Goal: Transaction & Acquisition: Purchase product/service

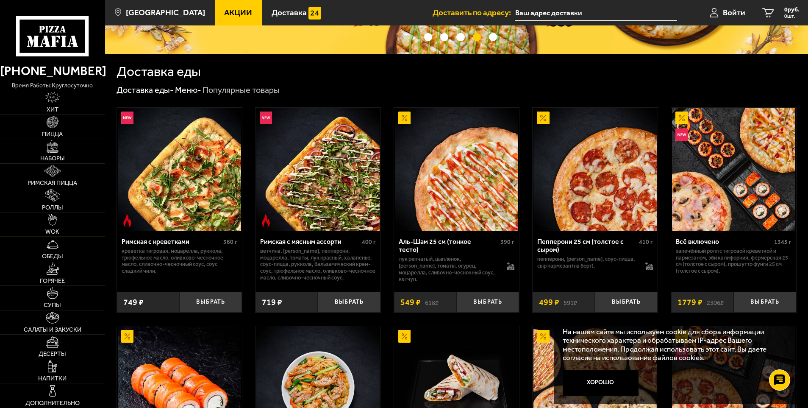
scroll to position [254, 0]
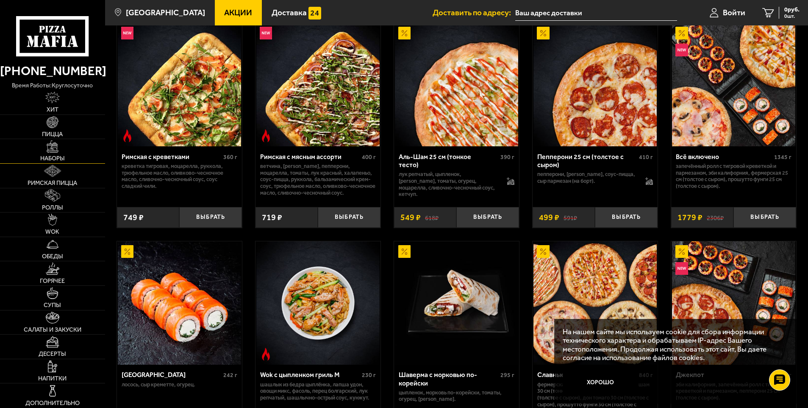
click at [71, 143] on link "Наборы" at bounding box center [52, 151] width 105 height 24
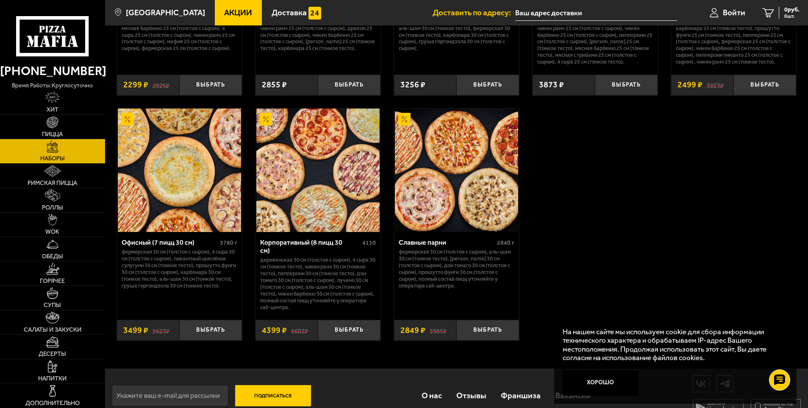
scroll to position [1283, 0]
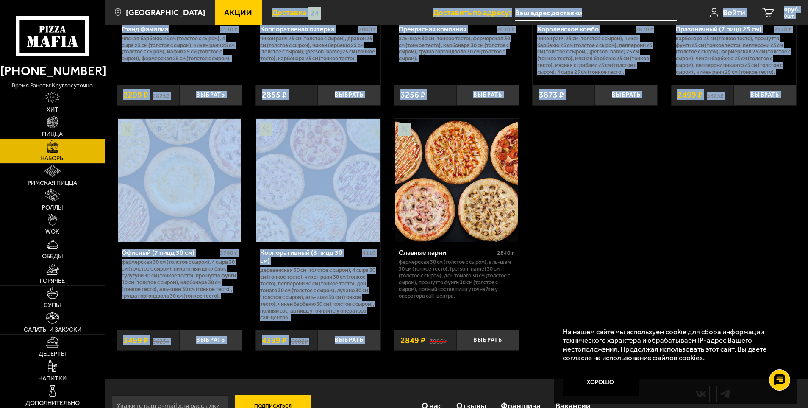
drag, startPoint x: 550, startPoint y: 147, endPoint x: 255, endPoint y: 3, distance: 327.8
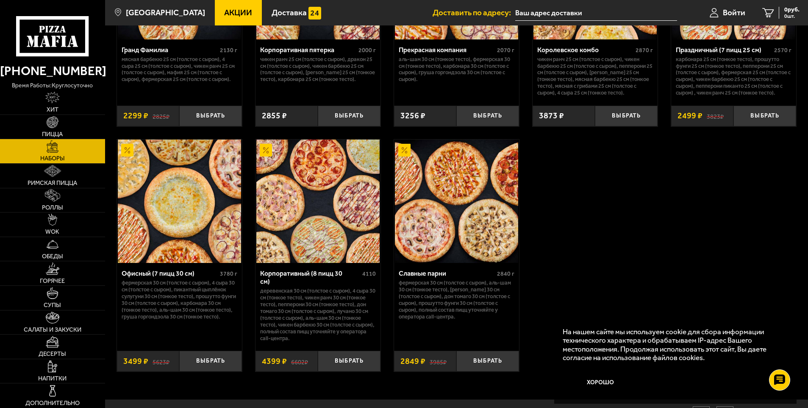
scroll to position [1071, 0]
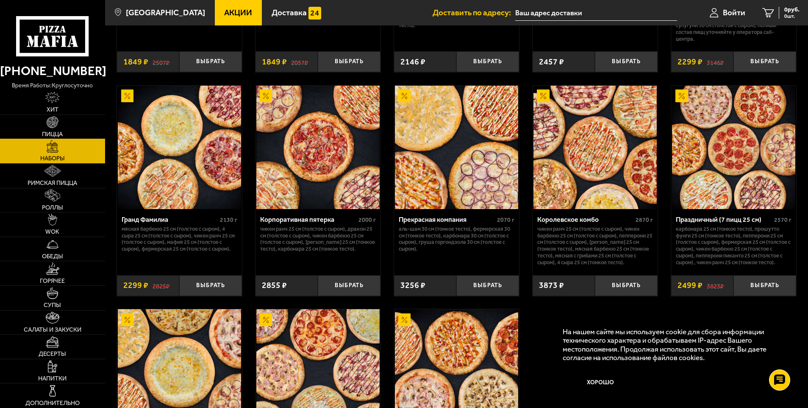
click at [64, 128] on link "Пицца" at bounding box center [52, 127] width 105 height 24
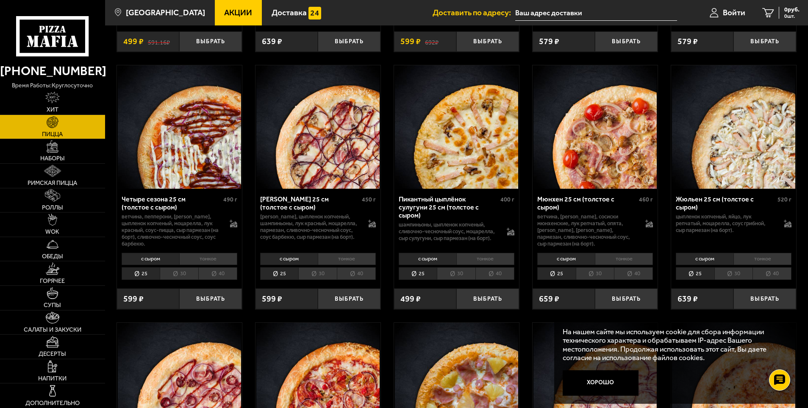
scroll to position [1398, 0]
